Goal: Navigation & Orientation: Find specific page/section

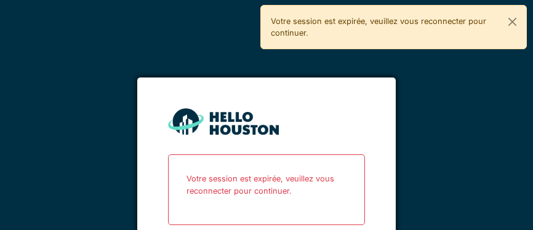
scroll to position [55, 0]
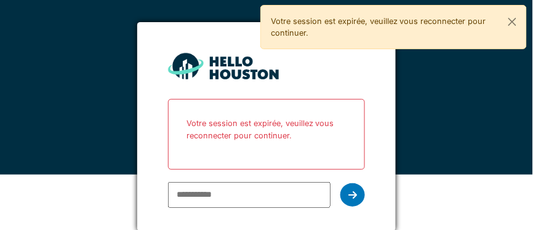
type input "**********"
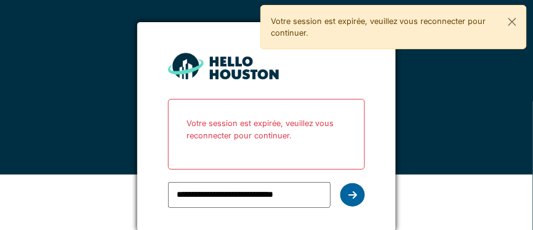
click at [351, 197] on icon at bounding box center [352, 195] width 9 height 10
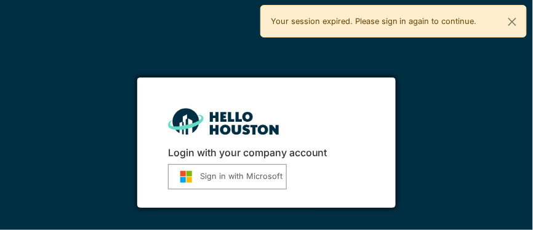
click at [234, 177] on button "Sign in with Microsoft" at bounding box center [227, 176] width 119 height 25
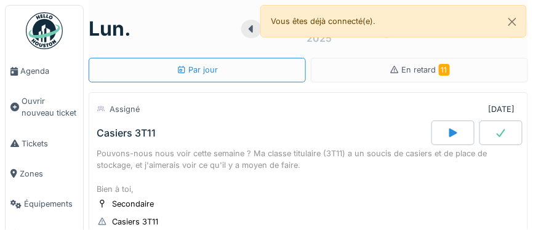
click at [43, 32] on img at bounding box center [44, 30] width 37 height 37
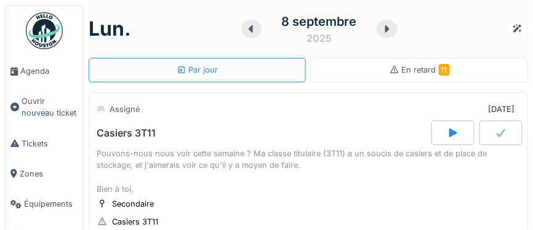
click at [425, 72] on span "En retard 11" at bounding box center [426, 69] width 48 height 9
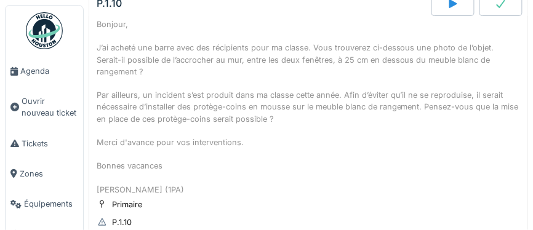
scroll to position [995, 0]
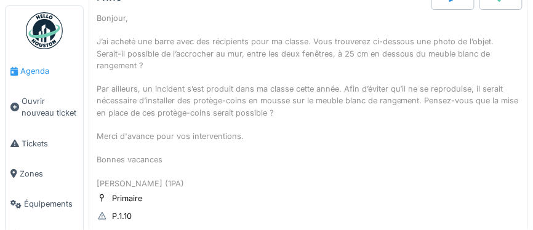
click at [39, 75] on span "Agenda" at bounding box center [49, 71] width 58 height 12
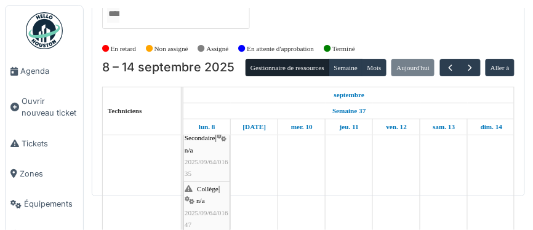
click at [207, 157] on div "Secondaire | n/a 2025/09/64/01635 Casiers 3T11" at bounding box center [207, 156] width 44 height 71
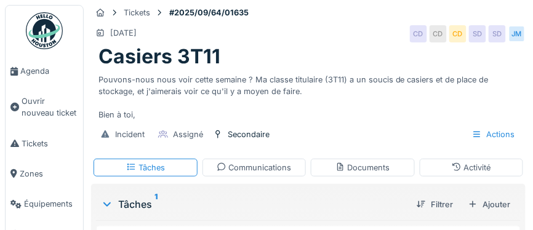
drag, startPoint x: 101, startPoint y: 78, endPoint x: 143, endPoint y: 83, distance: 42.2
click at [183, 86] on div "Pouvons-nous nous voir cette semaine ? Ma classe titulaire (3T11) a un soucis d…" at bounding box center [308, 95] width 420 height 52
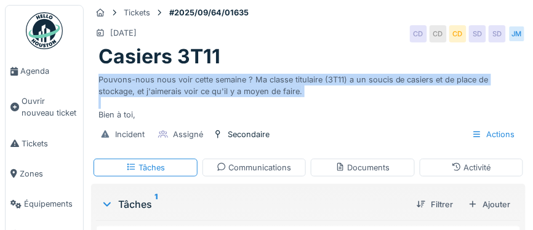
drag, startPoint x: 100, startPoint y: 81, endPoint x: 268, endPoint y: 91, distance: 168.9
click at [305, 102] on div "Pouvons-nous nous voir cette semaine ? Ma classe titulaire (3T11) a un soucis d…" at bounding box center [308, 95] width 420 height 52
copy div "Pouvons-nous nous voir cette semaine ? Ma classe titulaire (3T11) a un soucis d…"
click at [48, 39] on img at bounding box center [44, 30] width 37 height 37
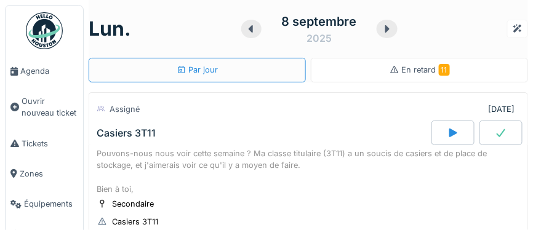
click at [436, 73] on span "En retard 11" at bounding box center [426, 69] width 48 height 9
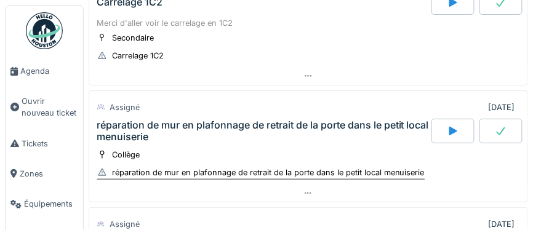
scroll to position [1469, 0]
